Goal: Task Accomplishment & Management: Use online tool/utility

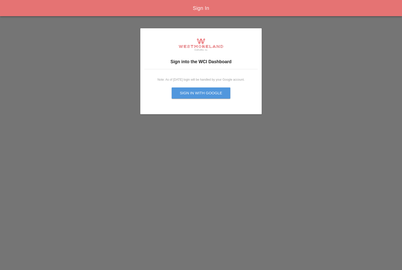
click at [208, 93] on div "Sign in with Google" at bounding box center [201, 93] width 43 height 6
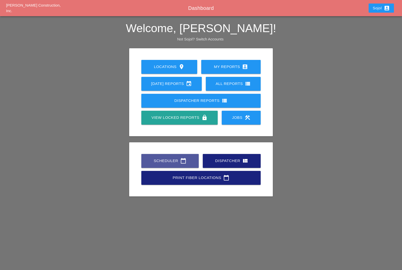
click at [150, 167] on link "Scheduler calendar_today" at bounding box center [169, 161] width 57 height 14
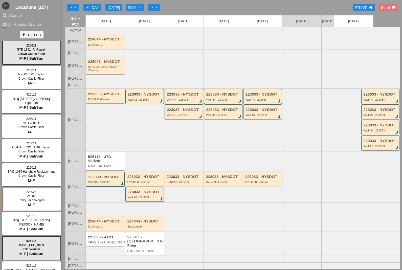
scroll to position [20, 0]
click at [107, 98] on div "D264998 General" at bounding box center [105, 99] width 35 height 3
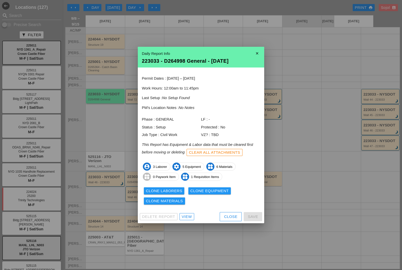
click at [187, 218] on div "View" at bounding box center [187, 217] width 10 height 6
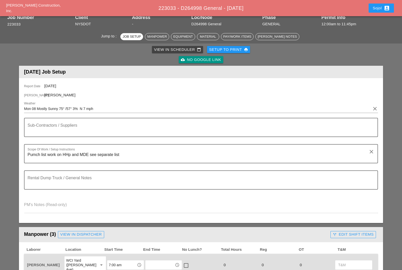
click at [331, 111] on input "Mon 08 Mostly Sunny 75° /57° 3% N 7 mph" at bounding box center [197, 109] width 347 height 8
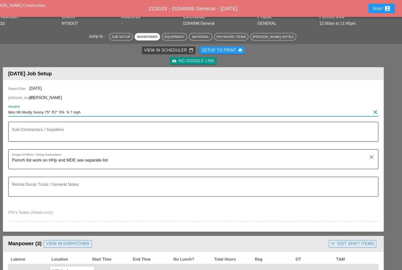
scroll to position [22, 0]
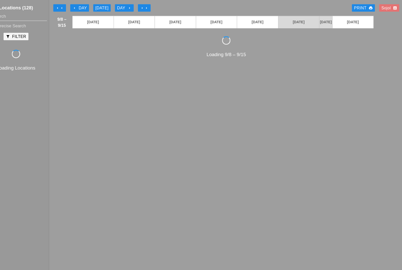
scroll to position [20, 0]
